Goal: Task Accomplishment & Management: Use online tool/utility

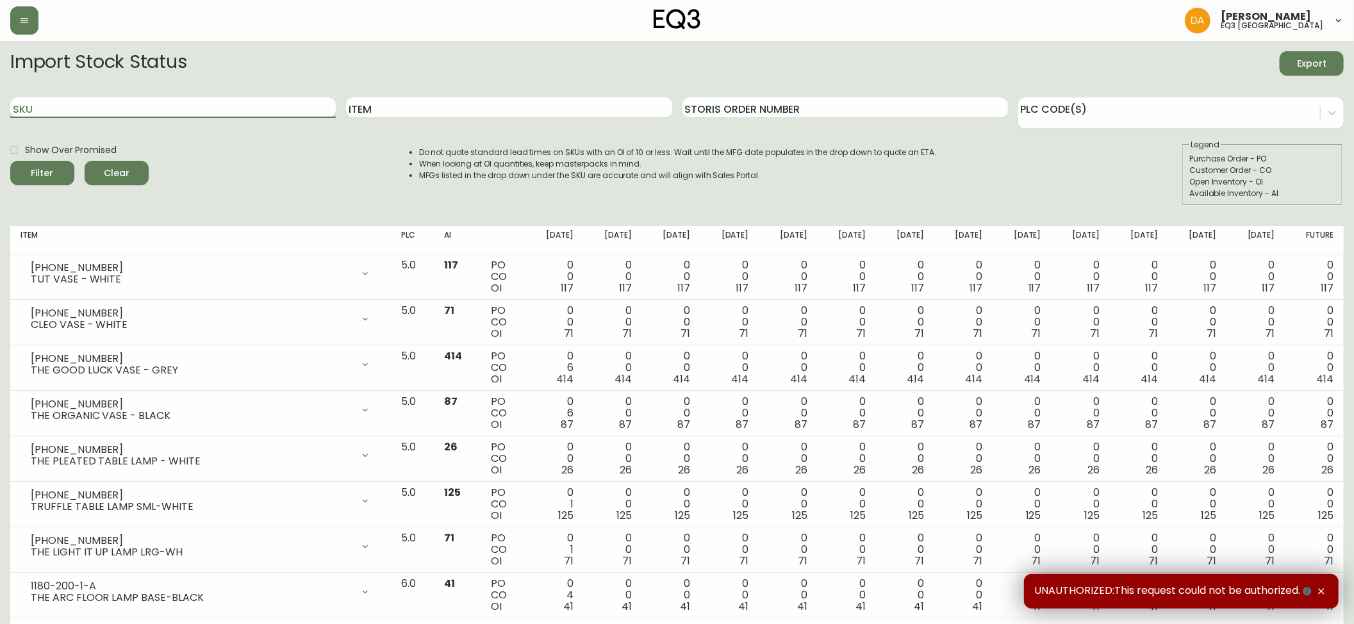
click at [33, 108] on input "SKU" at bounding box center [172, 107] width 325 height 21
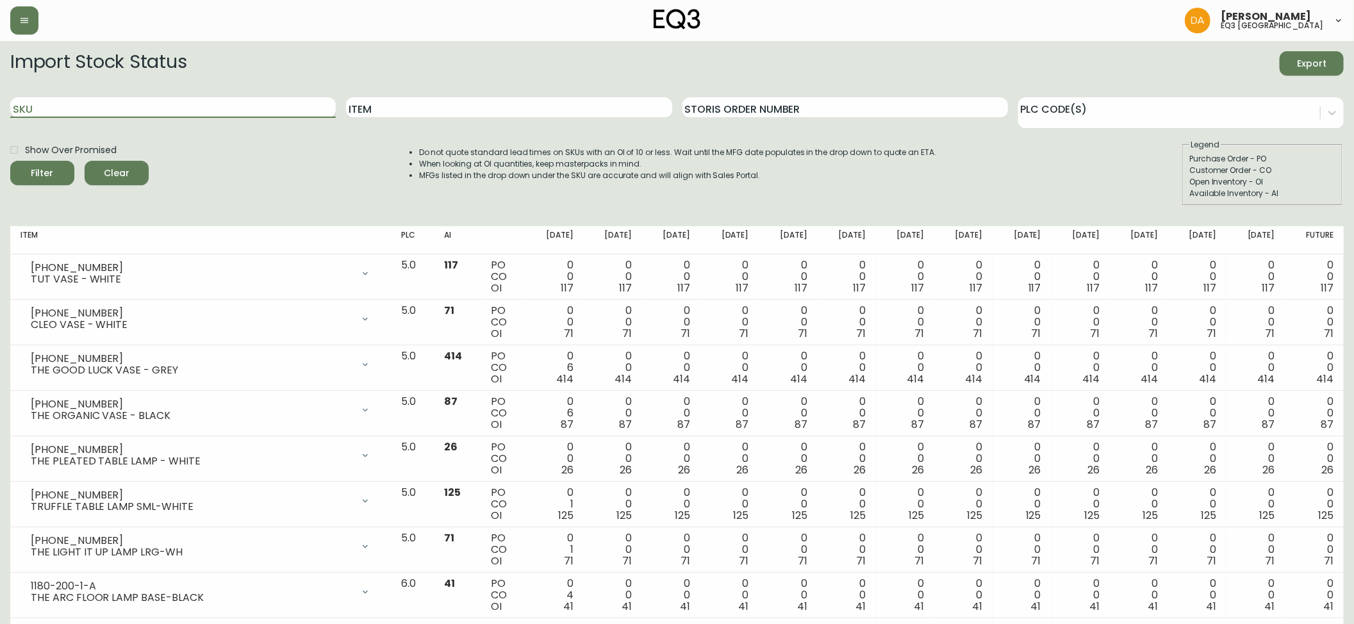
paste input "[PHONE_NUMBER]"
type input "[PHONE_NUMBER]"
click at [42, 172] on icon "submit" at bounding box center [37, 171] width 13 height 13
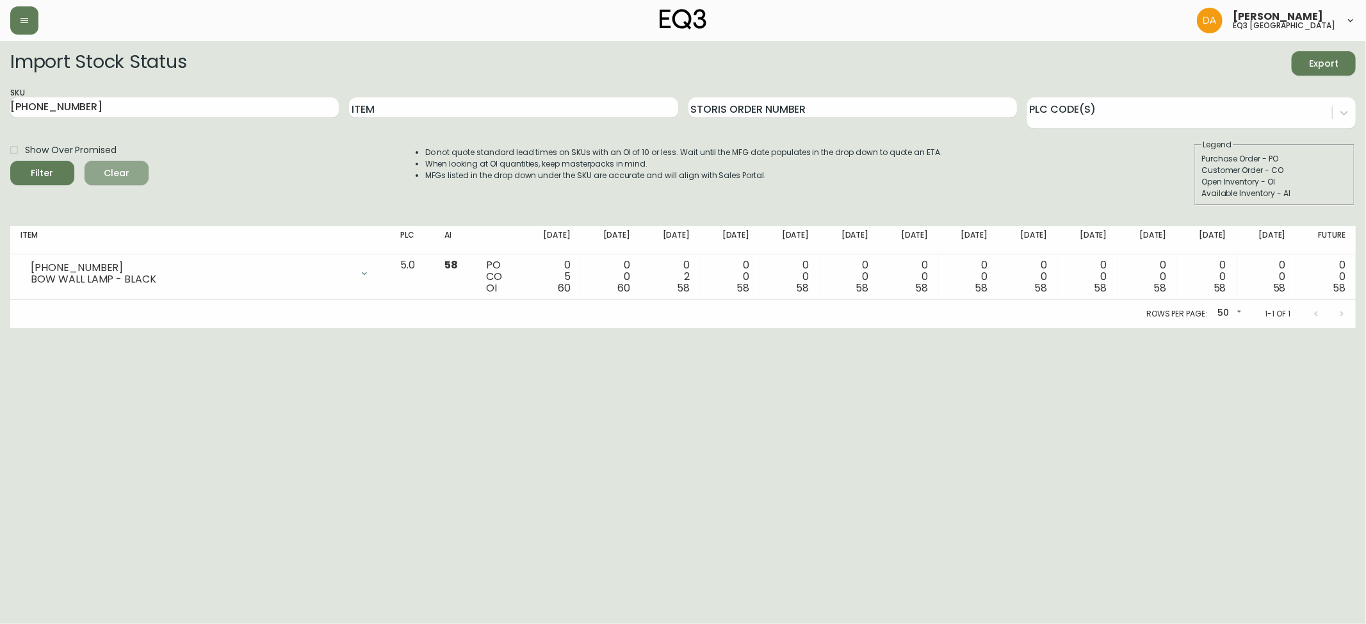
click at [119, 174] on span "Clear" at bounding box center [117, 173] width 44 height 16
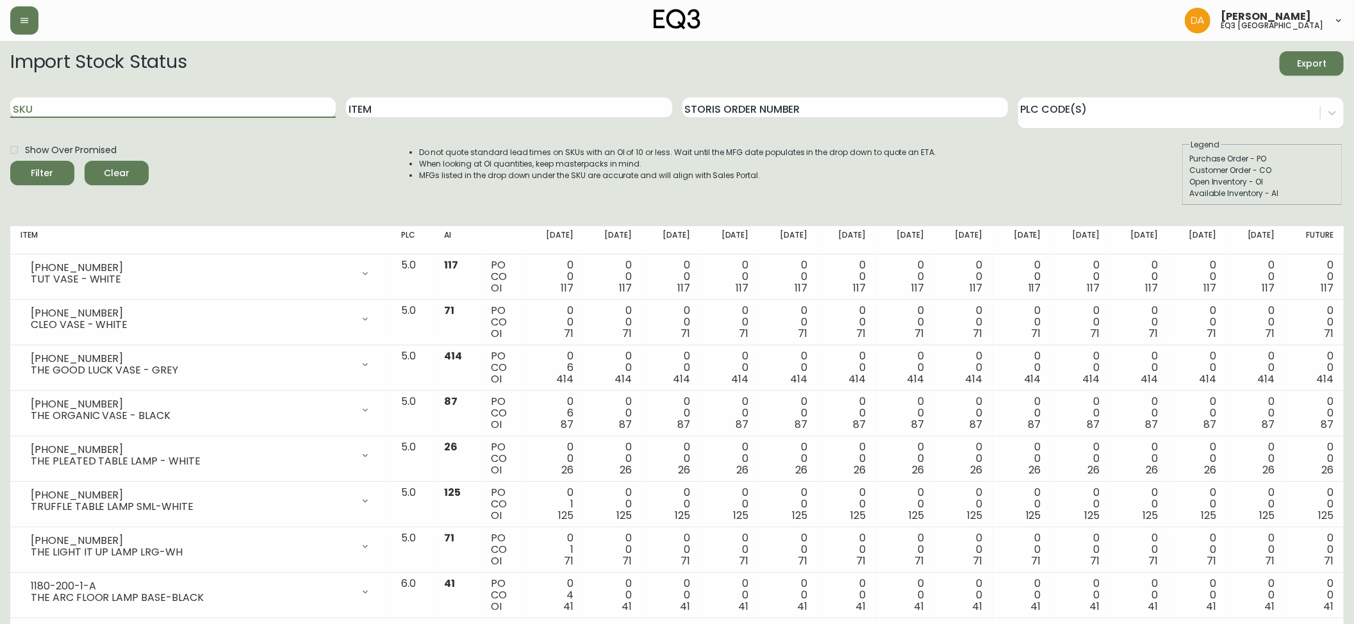
click at [29, 110] on input "SKU" at bounding box center [172, 107] width 325 height 21
paste input "[PHONE_NUMBER]"
type input "[PHONE_NUMBER]"
click at [52, 170] on span "Filter" at bounding box center [43, 173] width 44 height 16
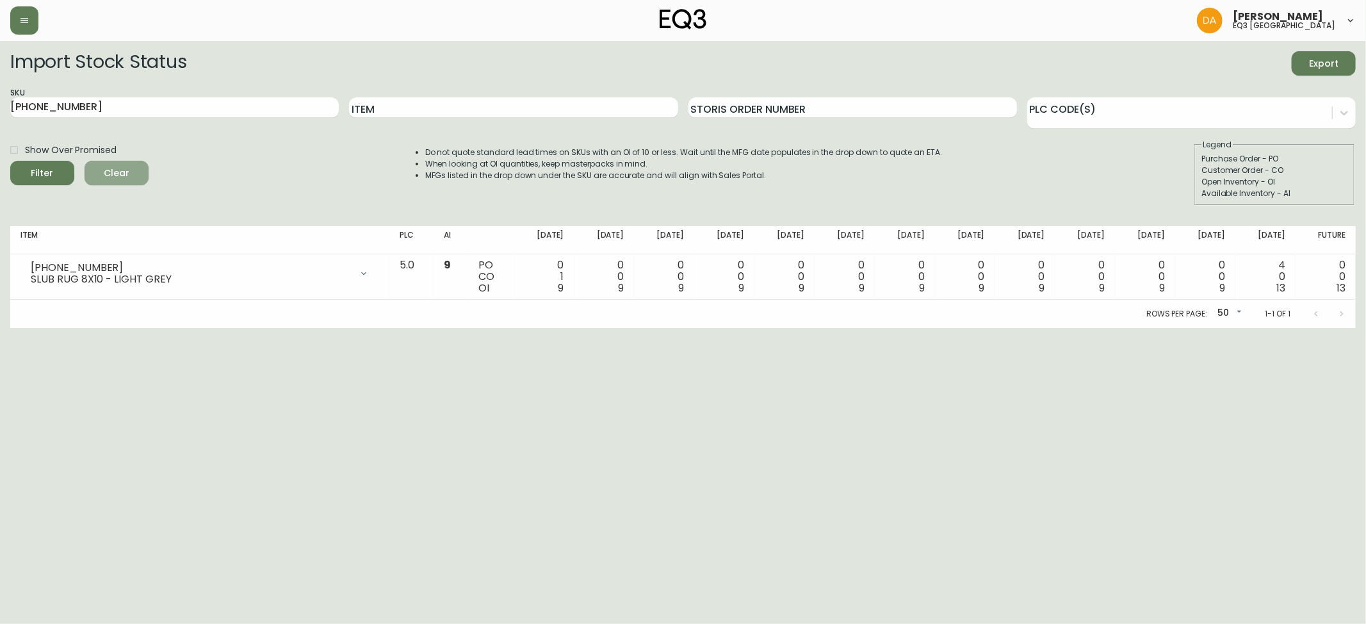
click at [117, 165] on button "Clear" at bounding box center [117, 173] width 64 height 24
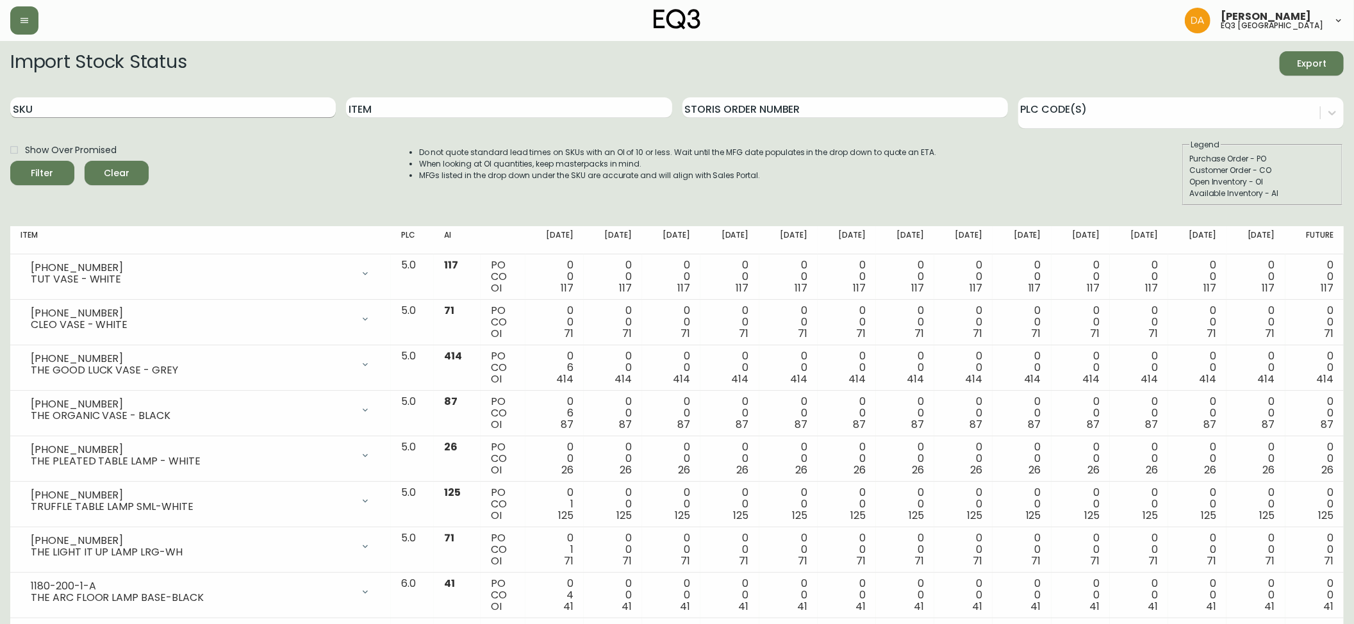
click at [31, 108] on input "SKU" at bounding box center [172, 107] width 325 height 21
paste input "[PHONE_NUMBER]"
type input "[PHONE_NUMBER]"
click at [54, 173] on span "Filter" at bounding box center [43, 173] width 44 height 16
